Goal: Task Accomplishment & Management: Manage account settings

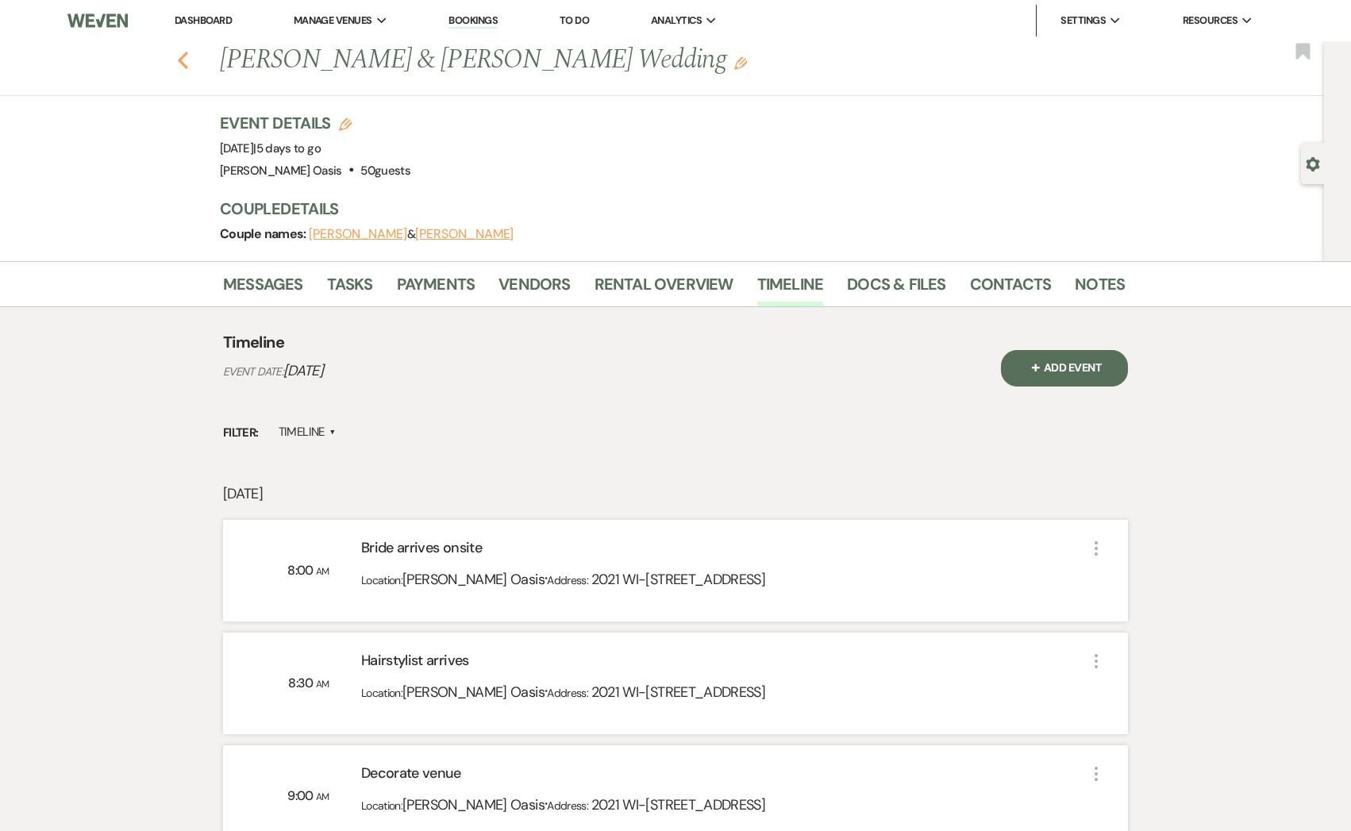
click at [182, 60] on icon "Previous" at bounding box center [183, 60] width 12 height 19
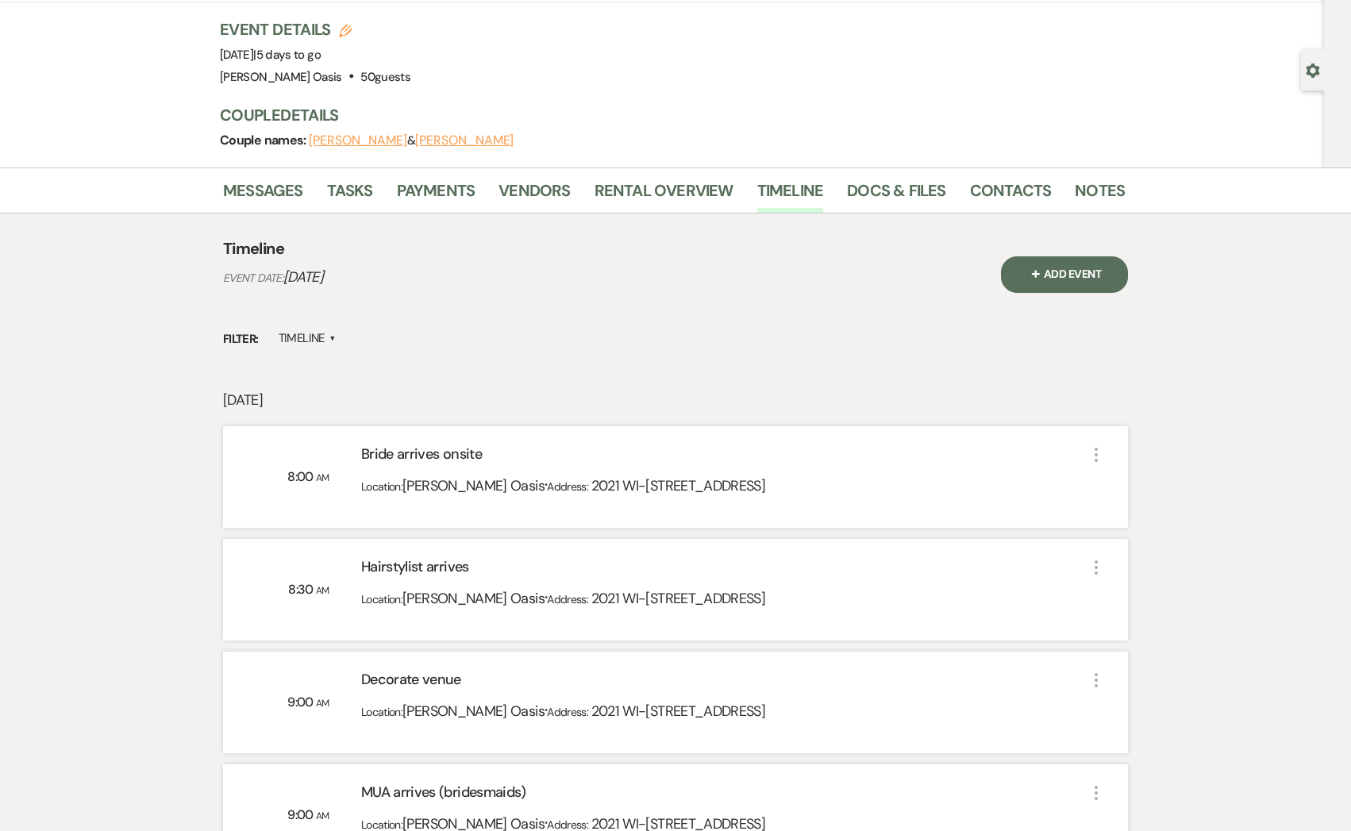
select select "8"
select select "5"
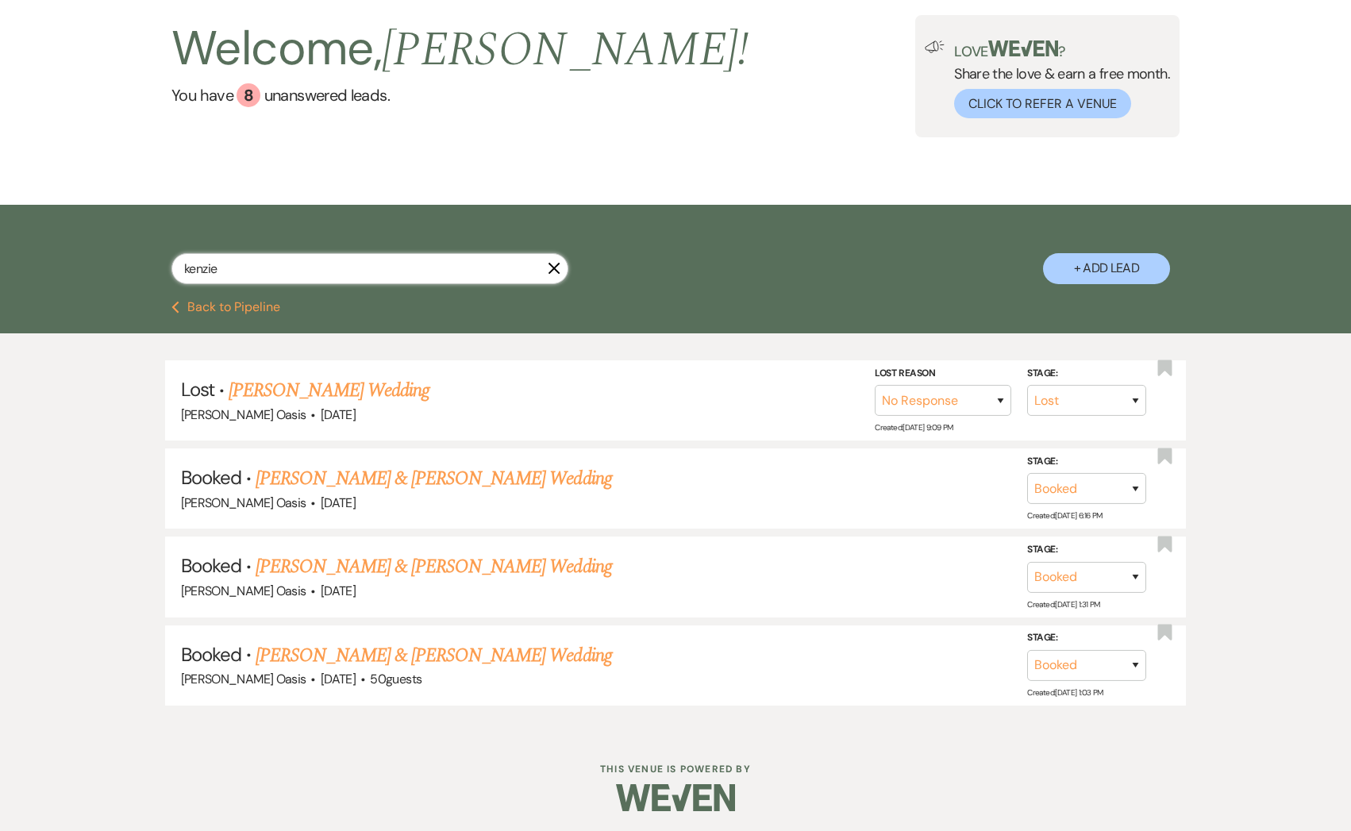
click at [261, 260] on input "kenzie" at bounding box center [369, 268] width 397 height 31
click at [261, 259] on input "kenzie" at bounding box center [369, 268] width 397 height 31
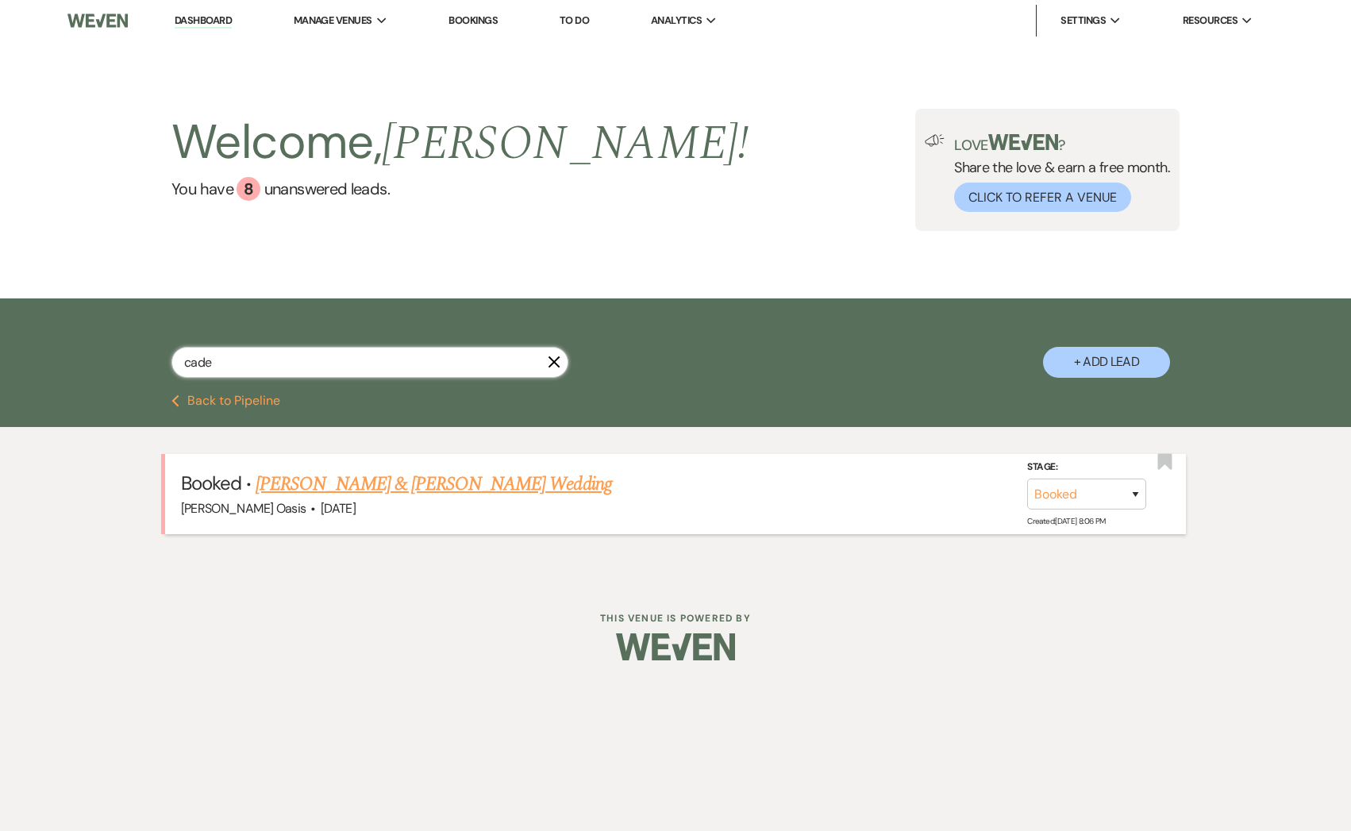
type input "cade"
click at [342, 484] on link "[PERSON_NAME] & [PERSON_NAME] Wedding" at bounding box center [434, 484] width 356 height 29
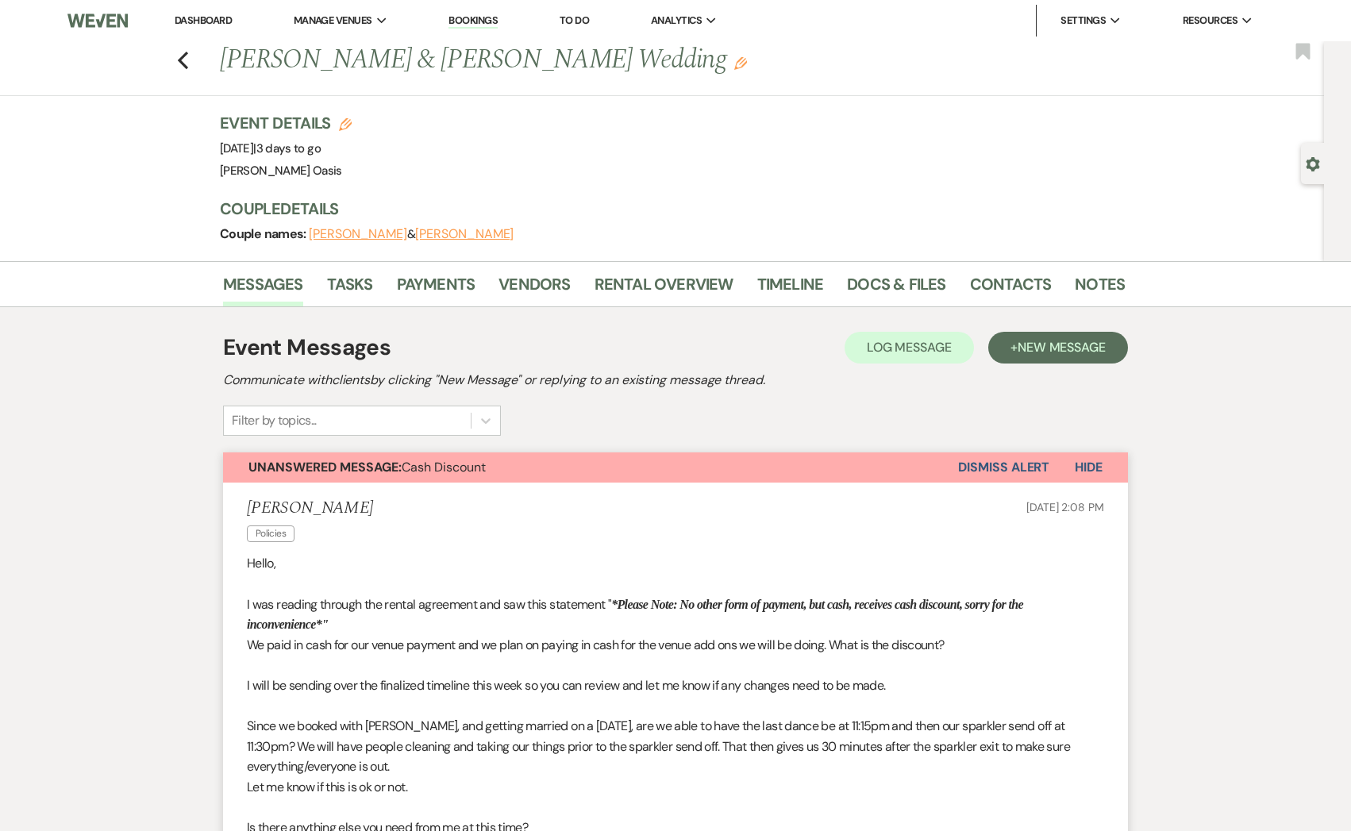
click at [1044, 458] on button "Dismiss Alert" at bounding box center [1003, 467] width 91 height 30
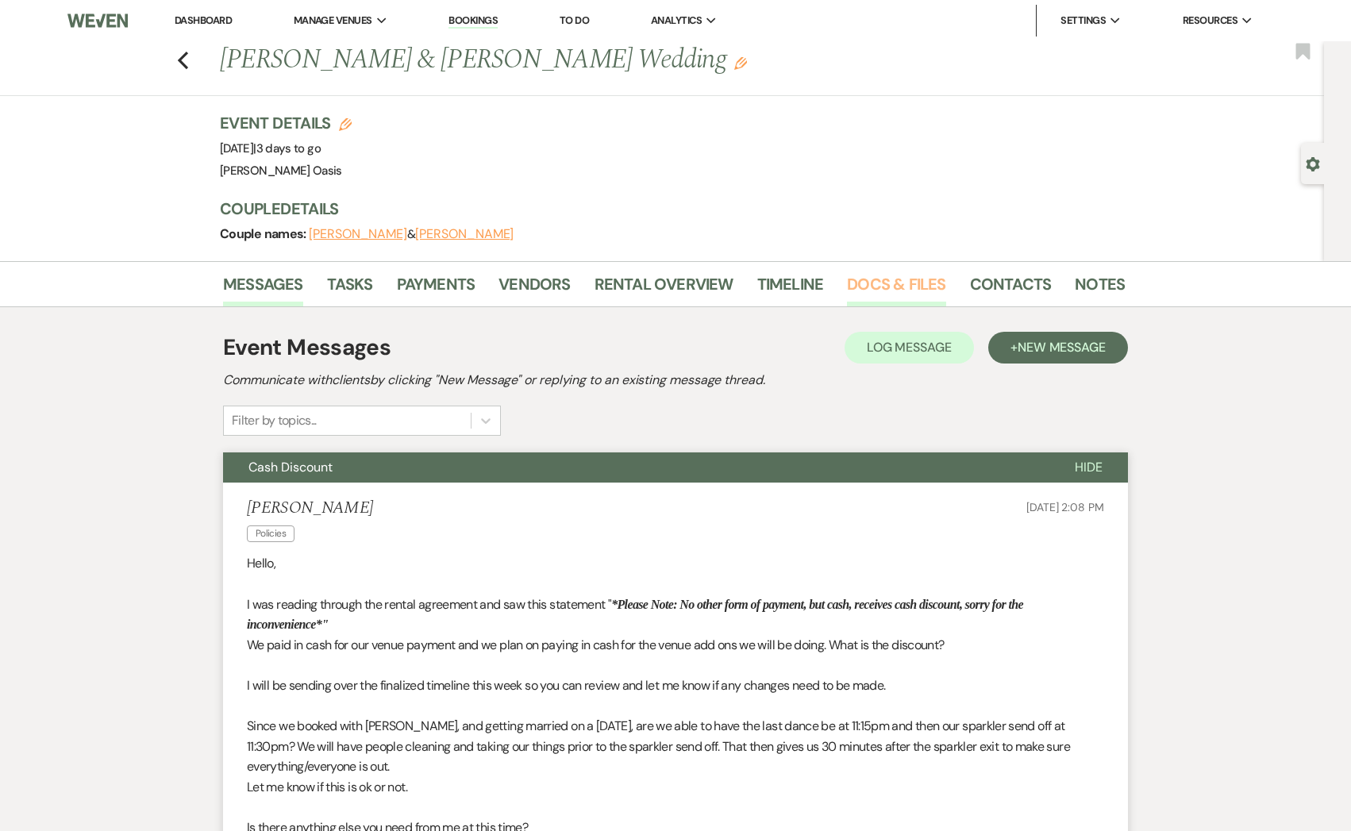
click at [863, 294] on link "Docs & Files" at bounding box center [896, 288] width 98 height 35
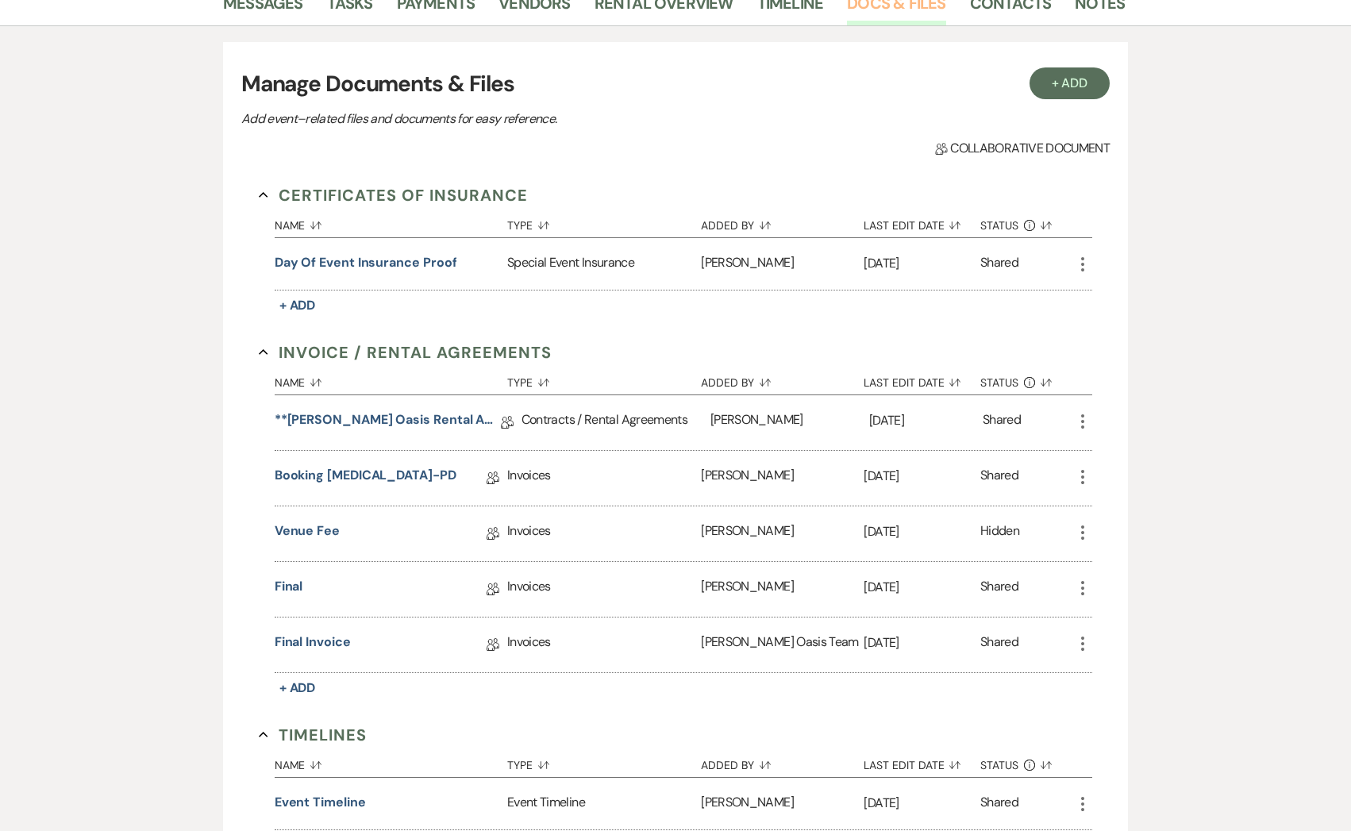
scroll to position [282, 0]
click at [288, 580] on link "Final" at bounding box center [289, 588] width 29 height 25
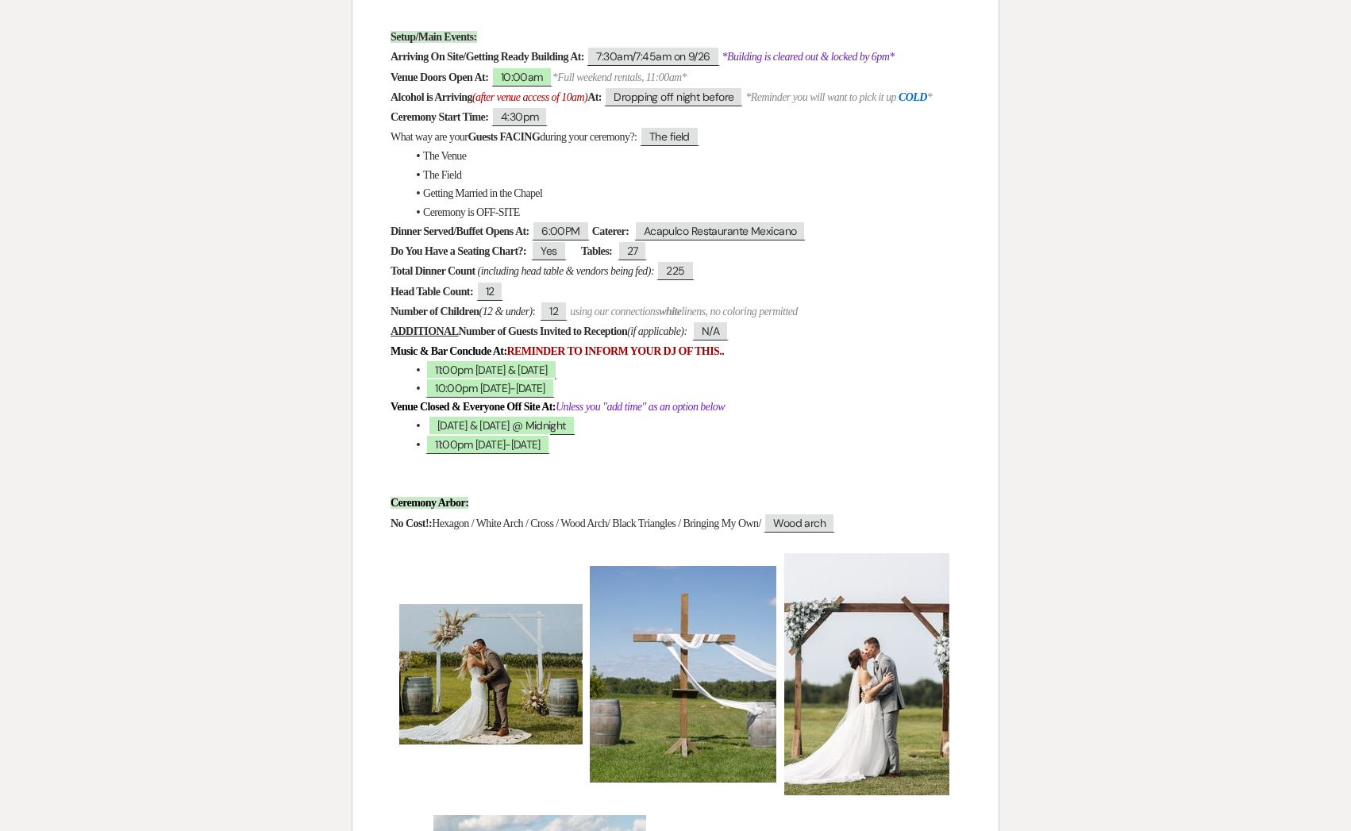
scroll to position [761, 0]
